Goal: Transaction & Acquisition: Purchase product/service

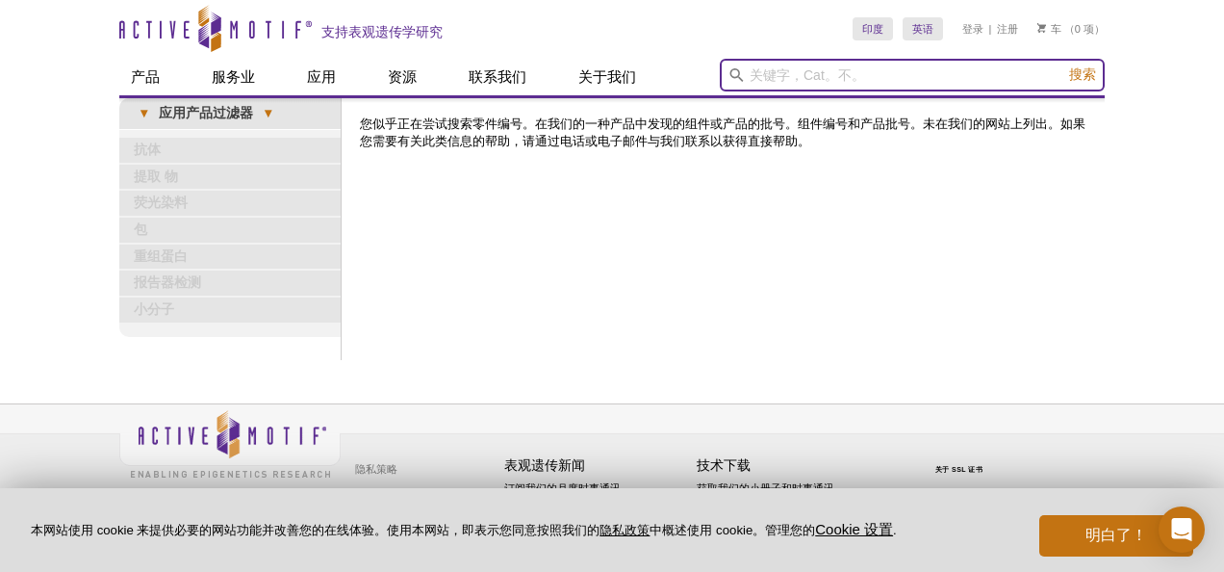
click at [839, 72] on input "search" at bounding box center [912, 75] width 385 height 33
type input "39135"
click at [1064, 65] on button "搜索" at bounding box center [1083, 74] width 38 height 19
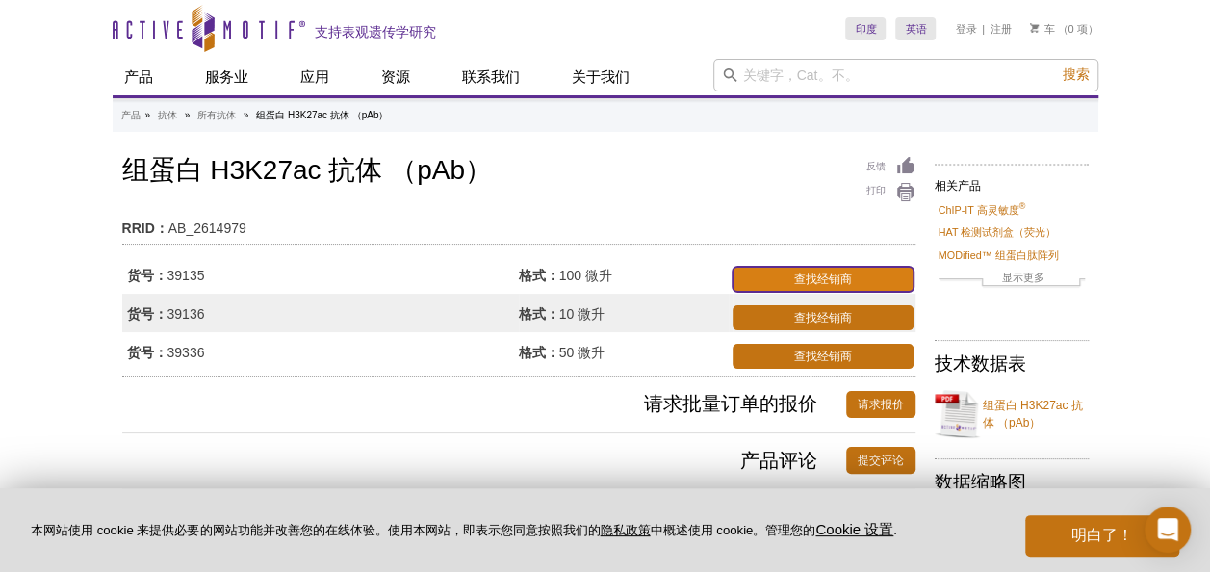
click at [781, 285] on link "查找经销商" at bounding box center [822, 279] width 180 height 25
click at [814, 277] on link "查找经销商" at bounding box center [822, 279] width 180 height 25
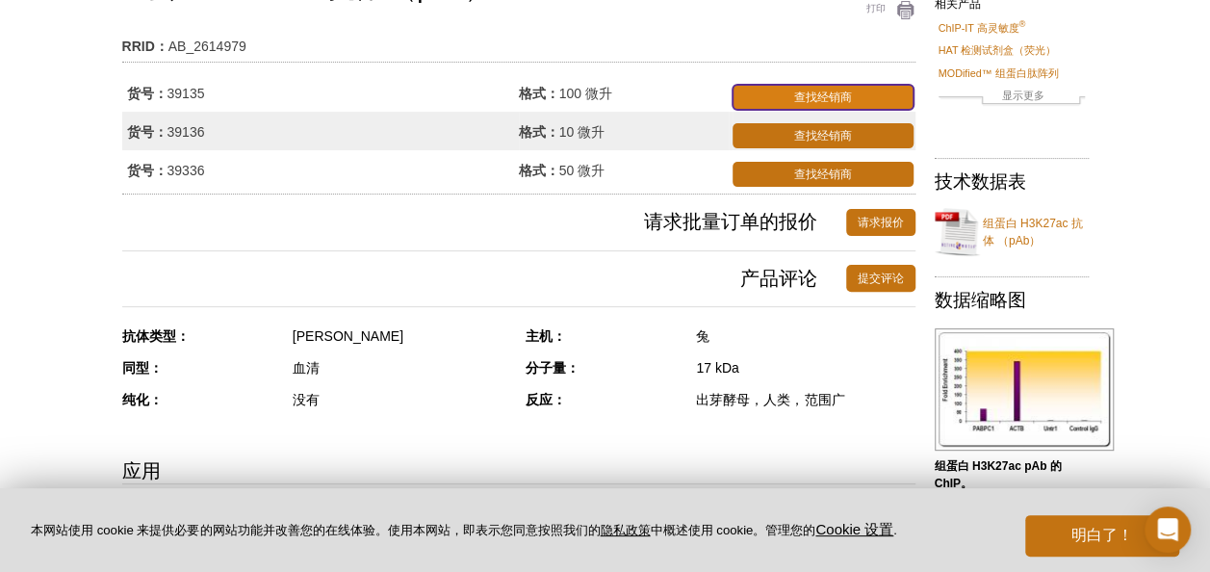
scroll to position [183, 0]
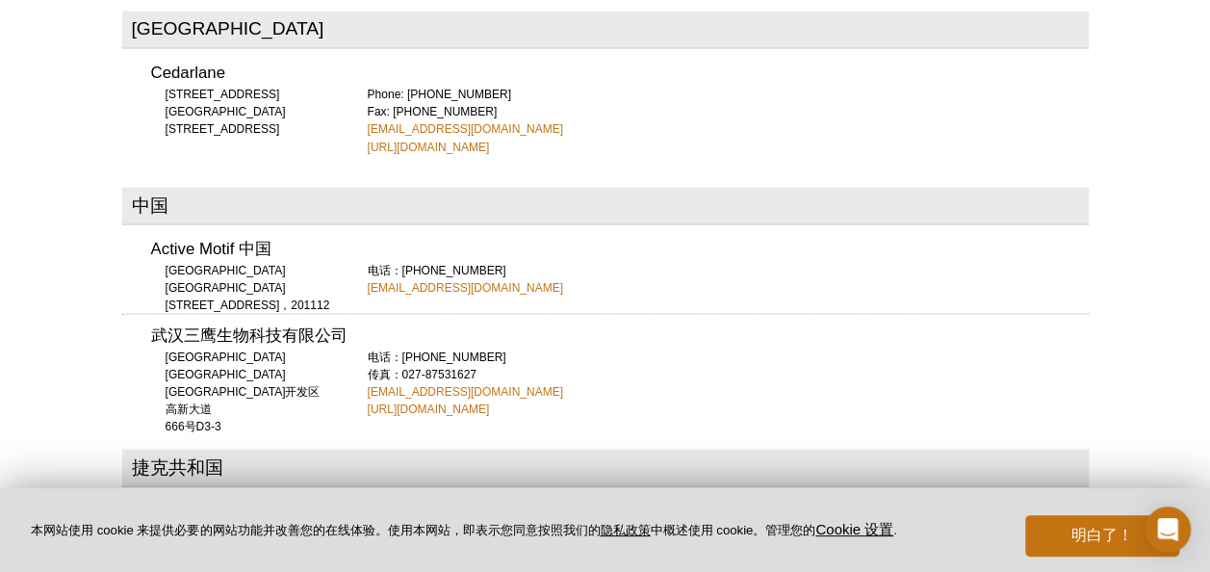
scroll to position [1678, 0]
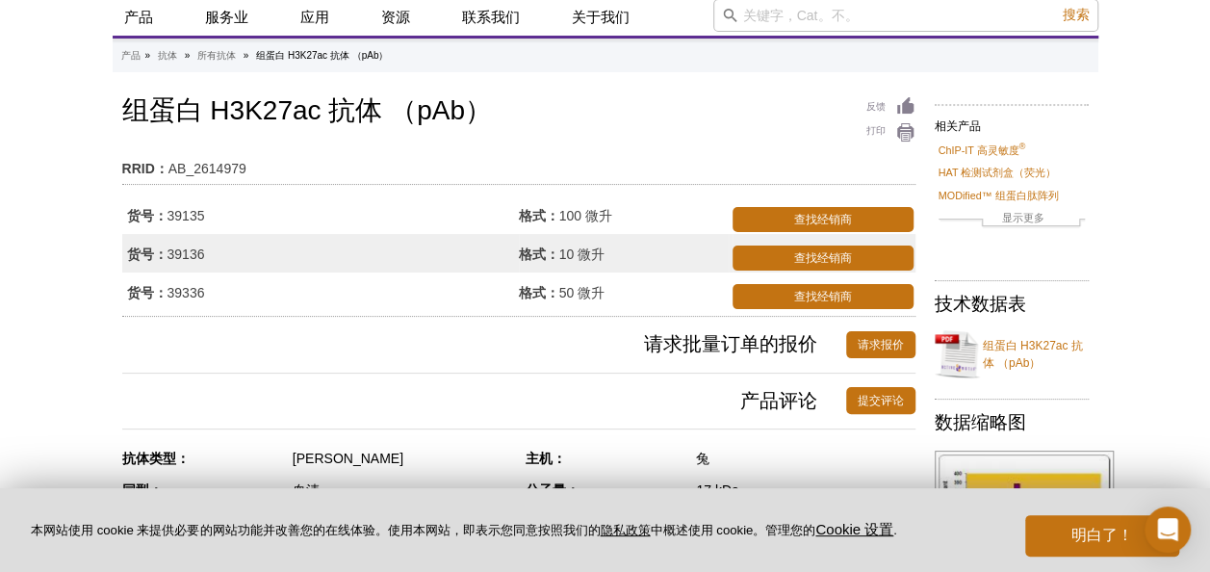
scroll to position [67, 0]
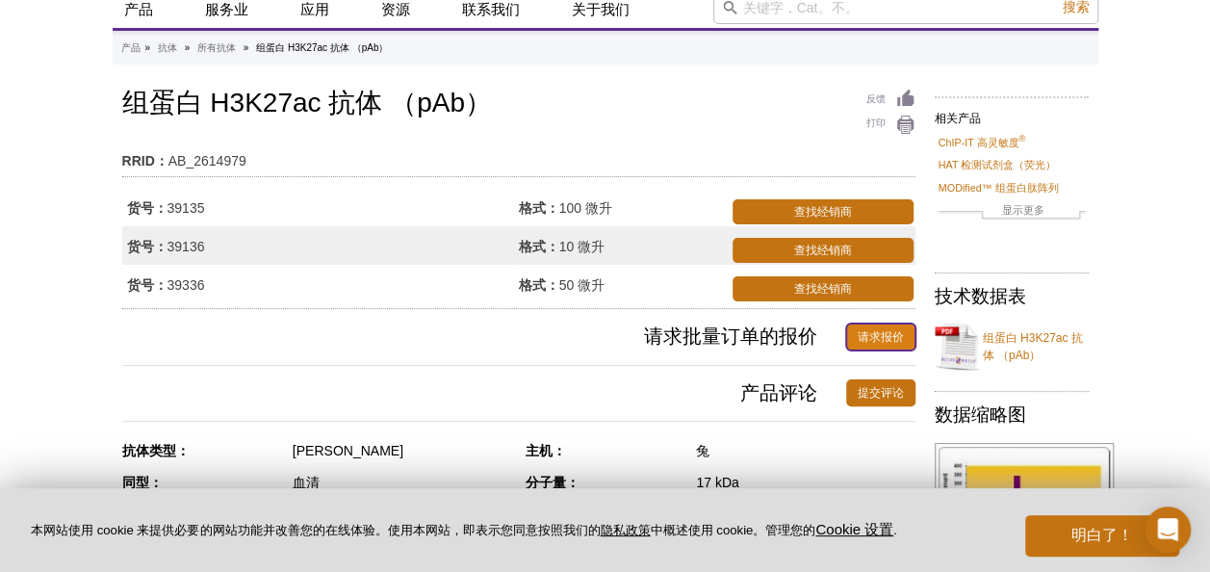
click at [892, 338] on link "请求报价" at bounding box center [880, 336] width 69 height 27
